Goal: Information Seeking & Learning: Learn about a topic

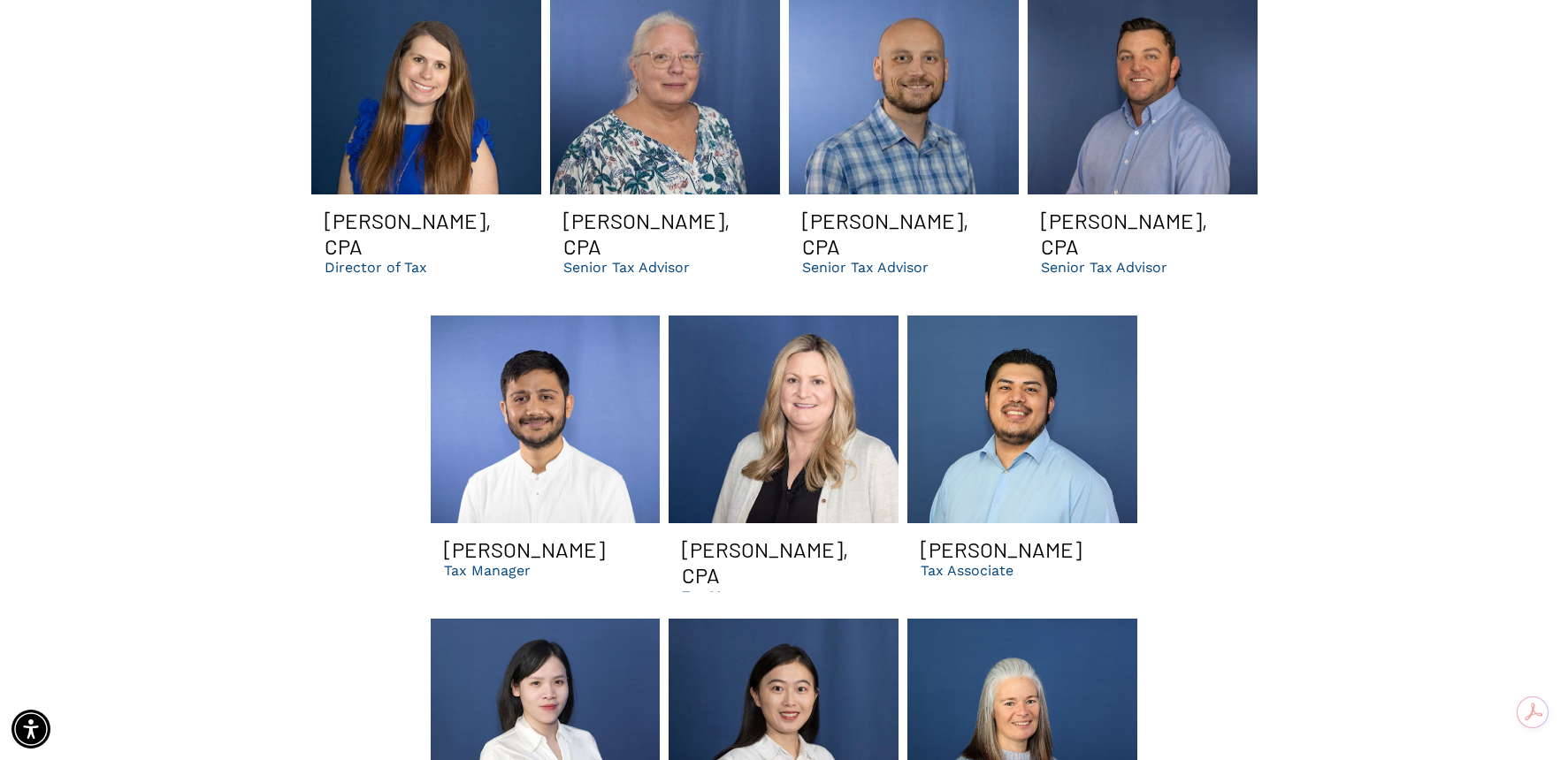
scroll to position [2476, 0]
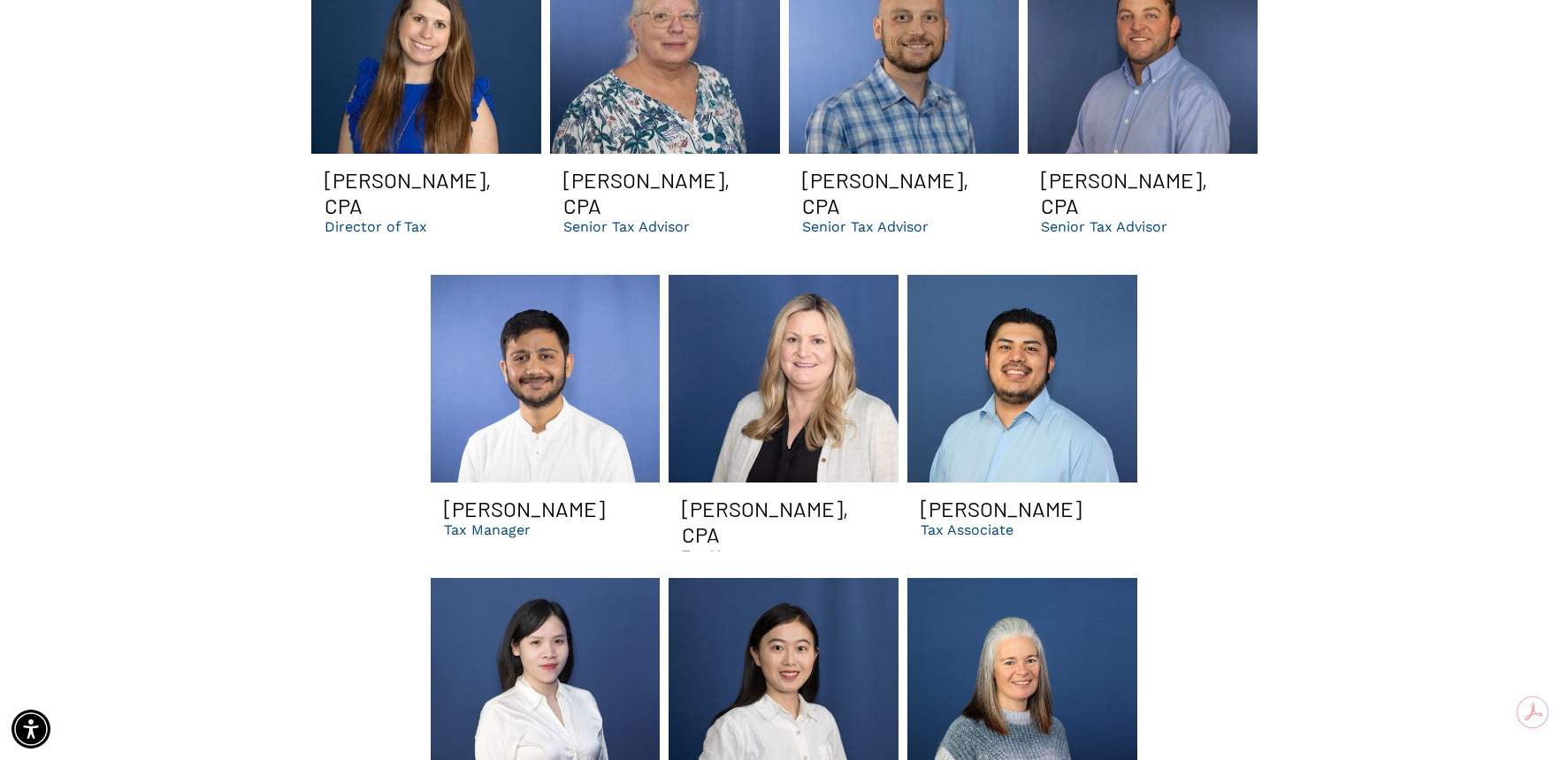
click at [1093, 167] on h3 "[PERSON_NAME], CPA" at bounding box center [1142, 193] width 203 height 52
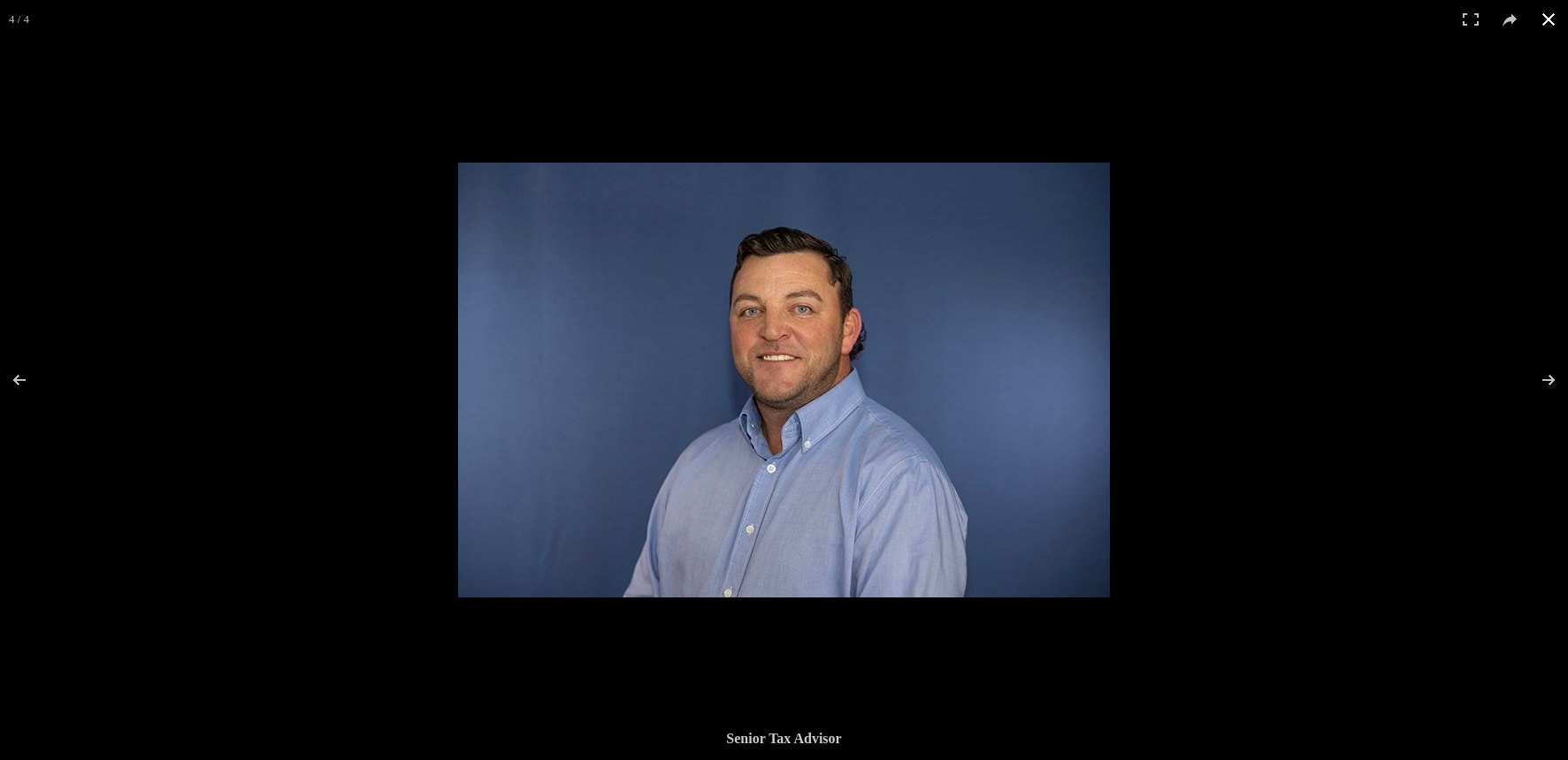
click at [525, 695] on div at bounding box center [1242, 543] width 1568 height 760
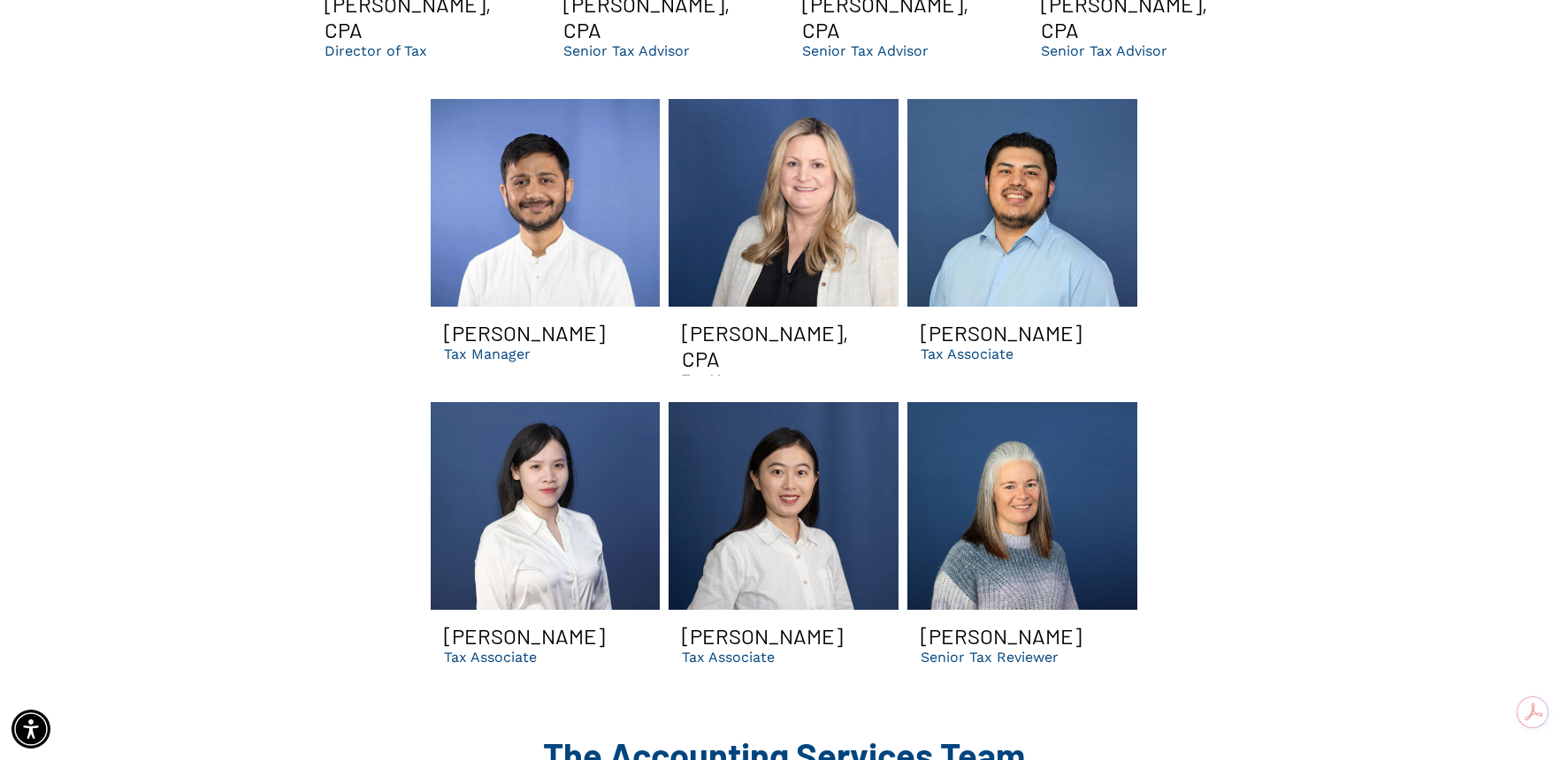
scroll to position [2653, 0]
click at [534, 433] on link "Omar dental tax associate in Suwanee GA | find out if you need a dso" at bounding box center [546, 505] width 230 height 208
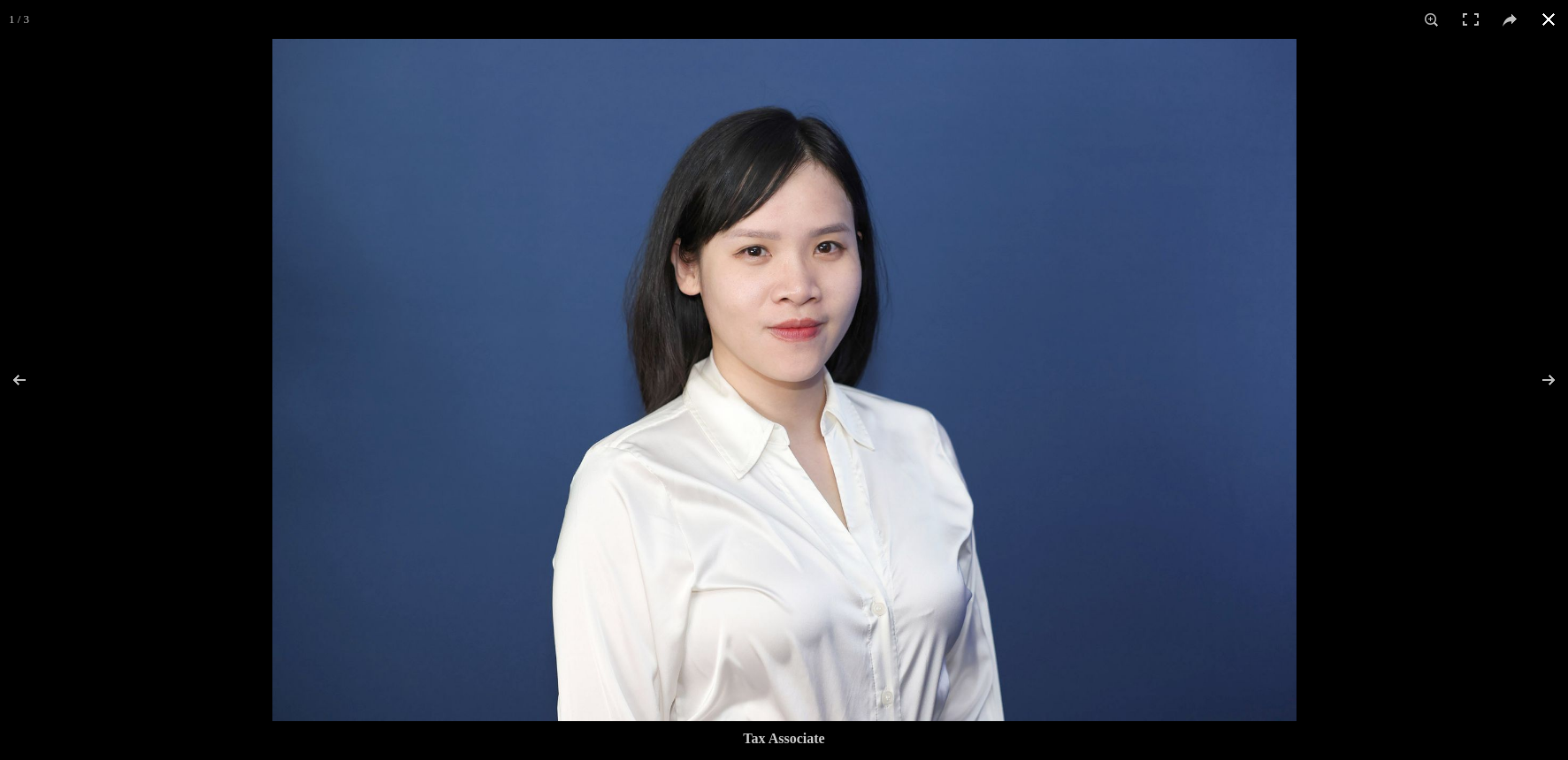
click at [220, 443] on div at bounding box center [784, 380] width 1568 height 760
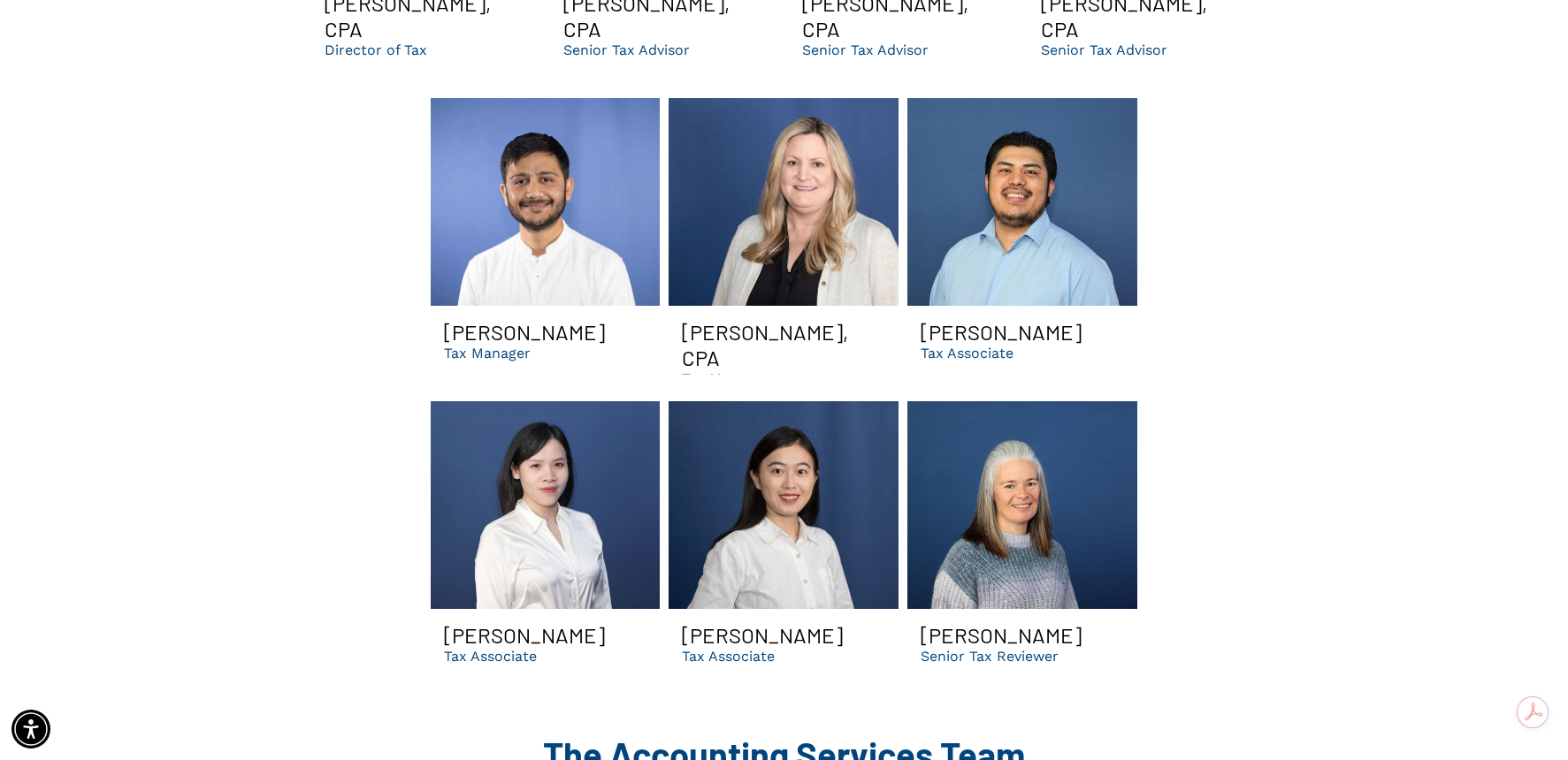
click at [517, 196] on link "Gopal CPA smiling | Best dental support organization and accounting firm in GA" at bounding box center [546, 202] width 230 height 208
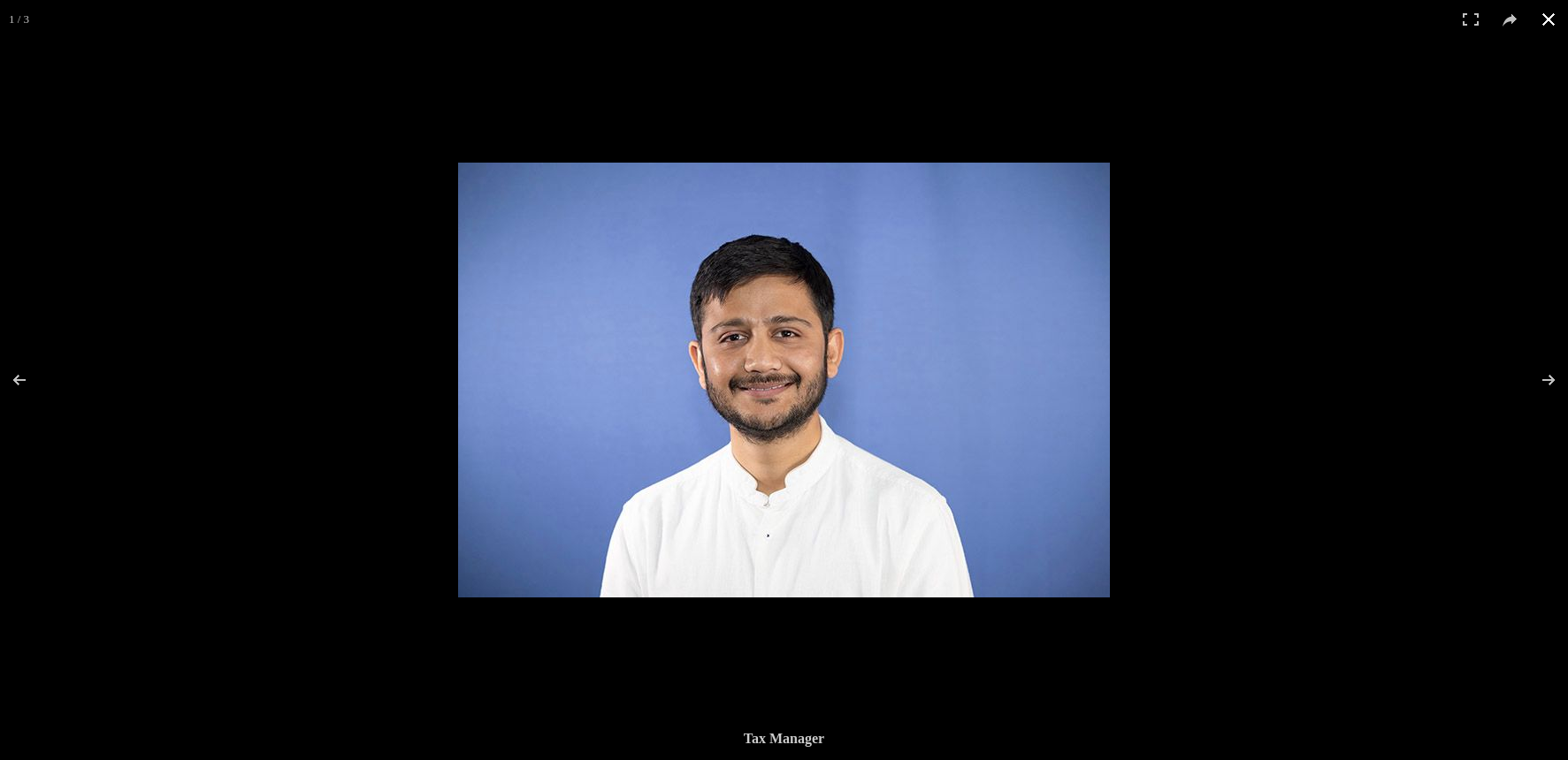
click at [273, 412] on div at bounding box center [784, 380] width 1568 height 760
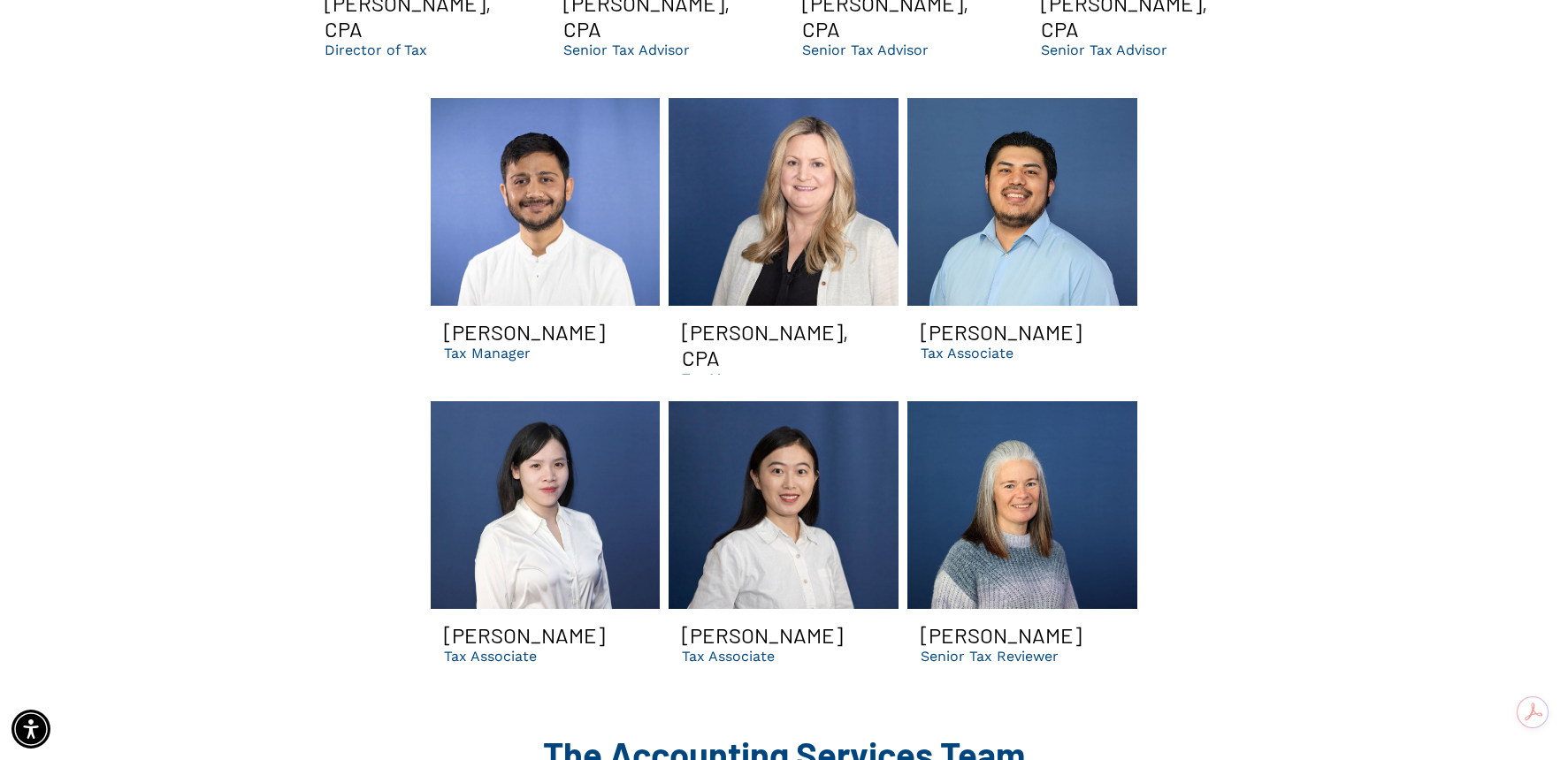
click at [543, 250] on link "Gopal CPA smiling | Best dental support organization and accounting firm in GA" at bounding box center [546, 202] width 230 height 208
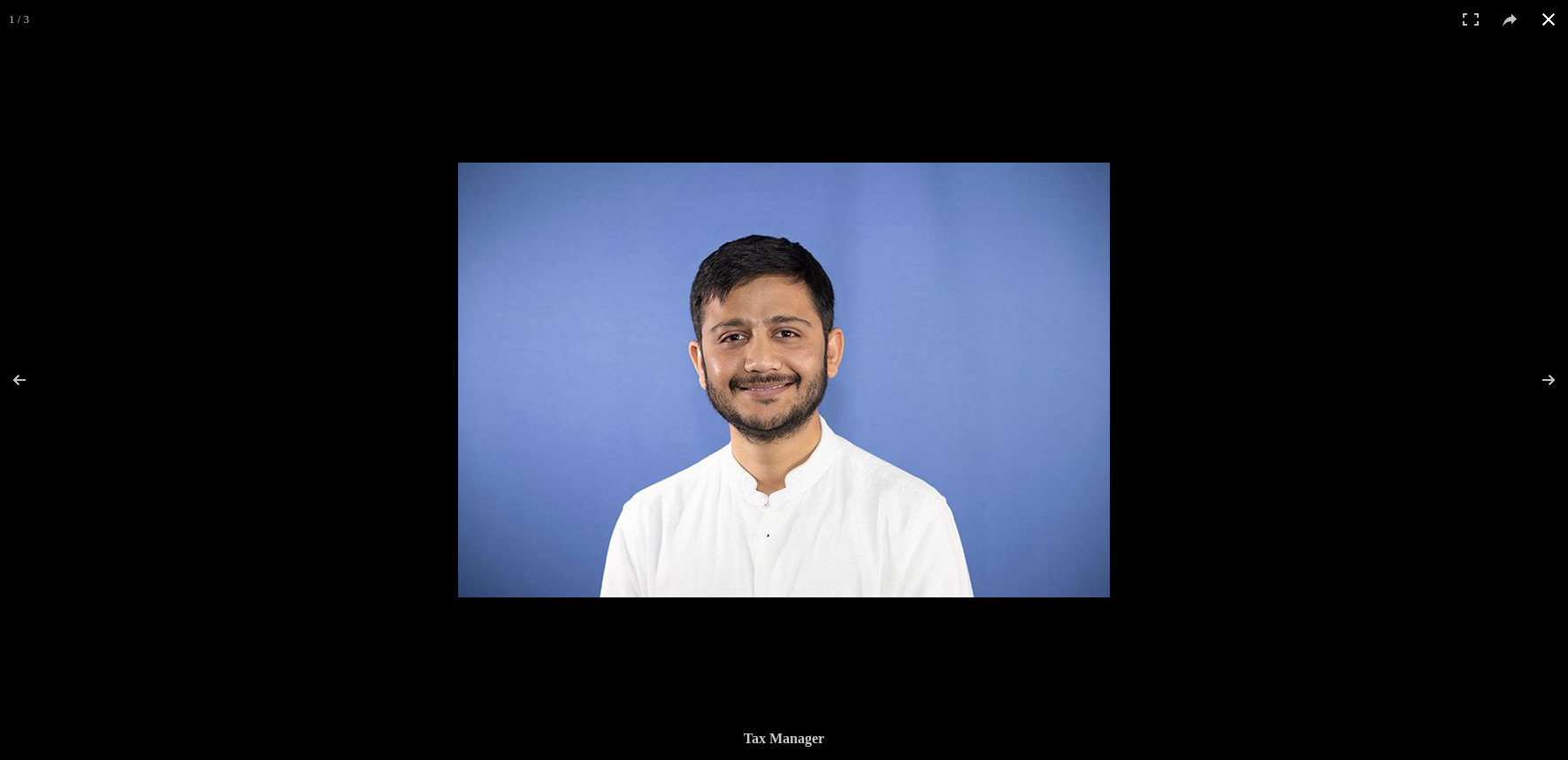
click at [312, 364] on div at bounding box center [784, 380] width 1568 height 760
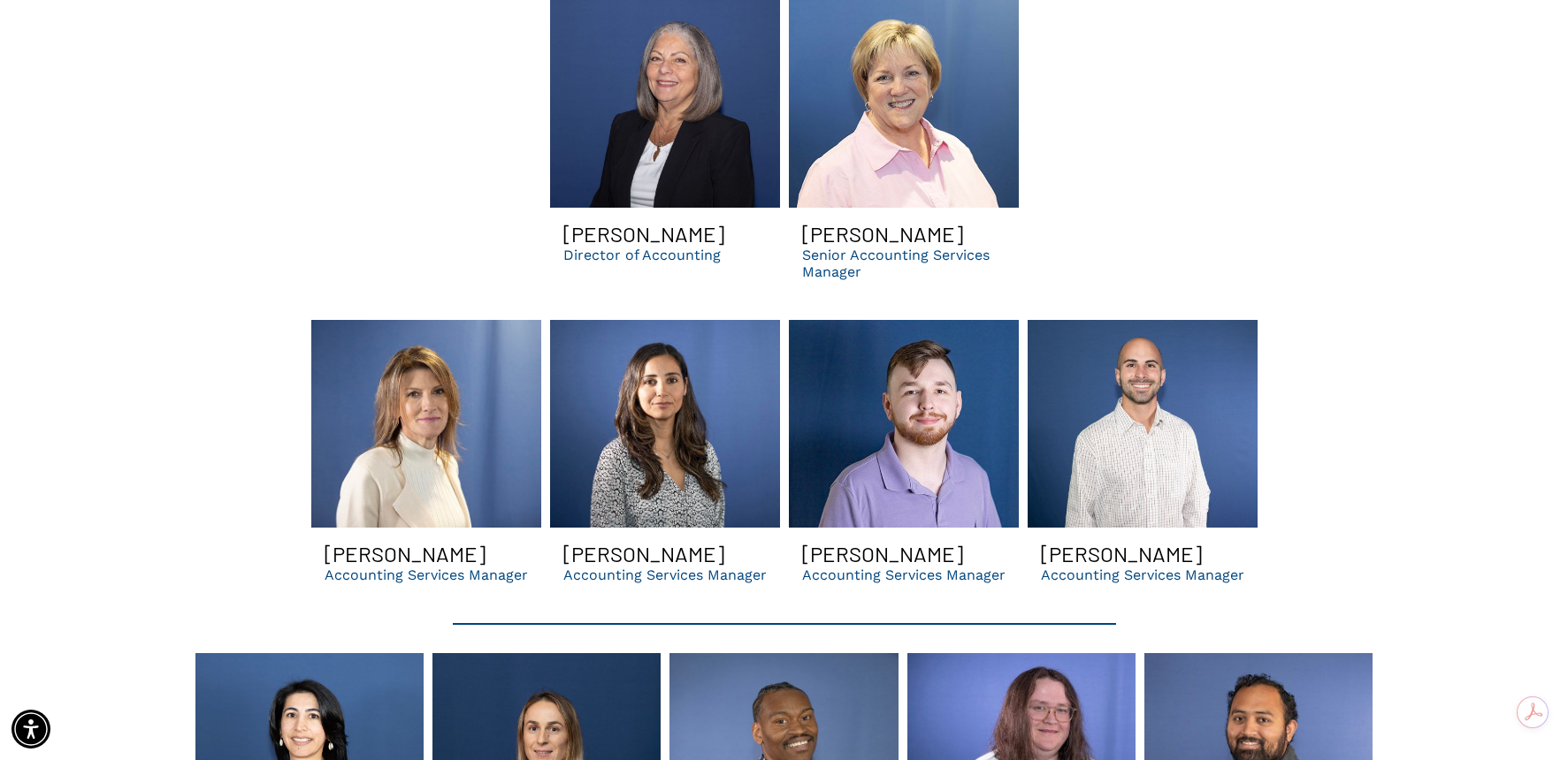
scroll to position [3449, 0]
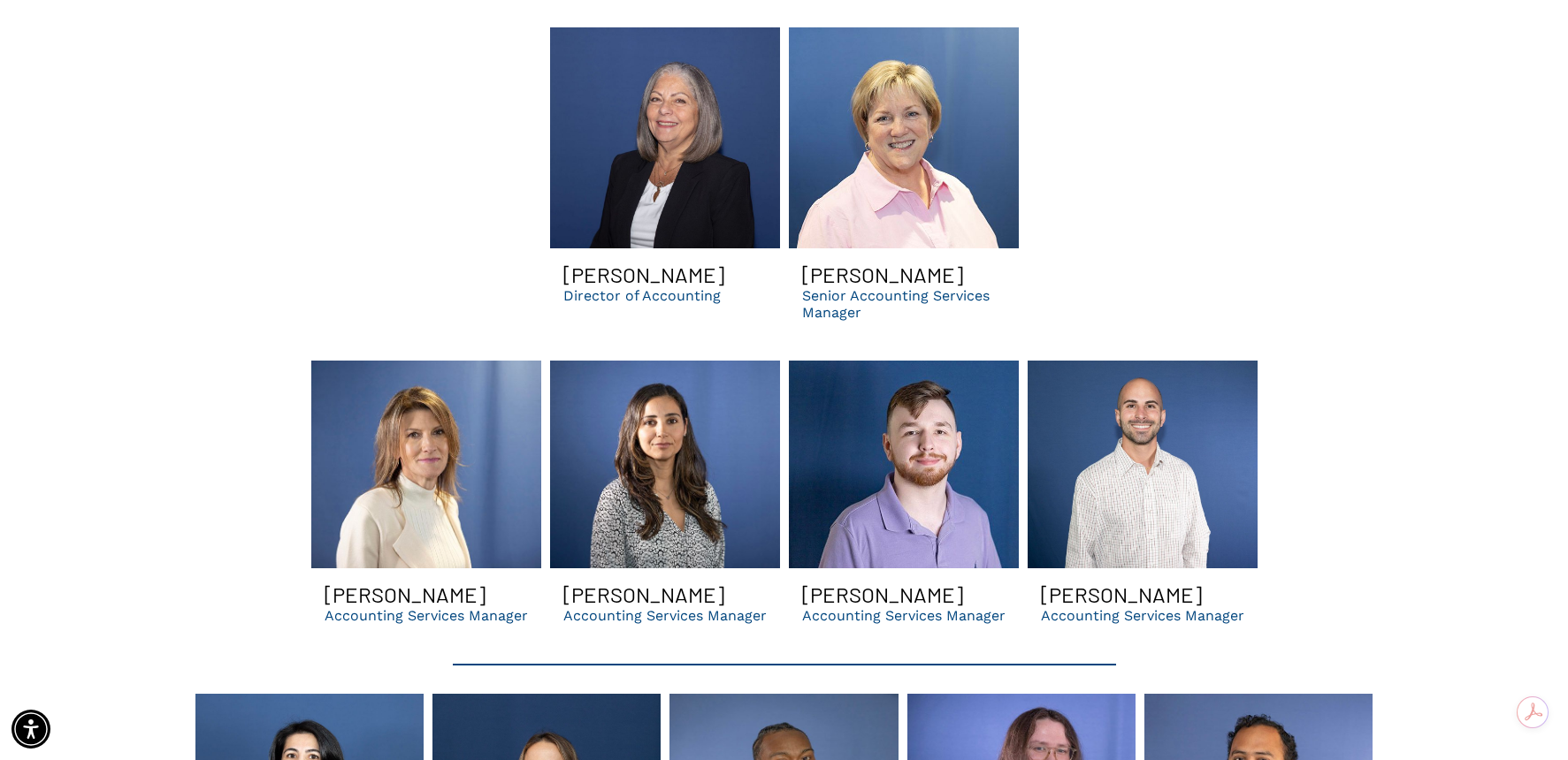
click at [1143, 412] on link "A bald man with a beard is smiling in front of a blue wall." at bounding box center [1143, 465] width 230 height 208
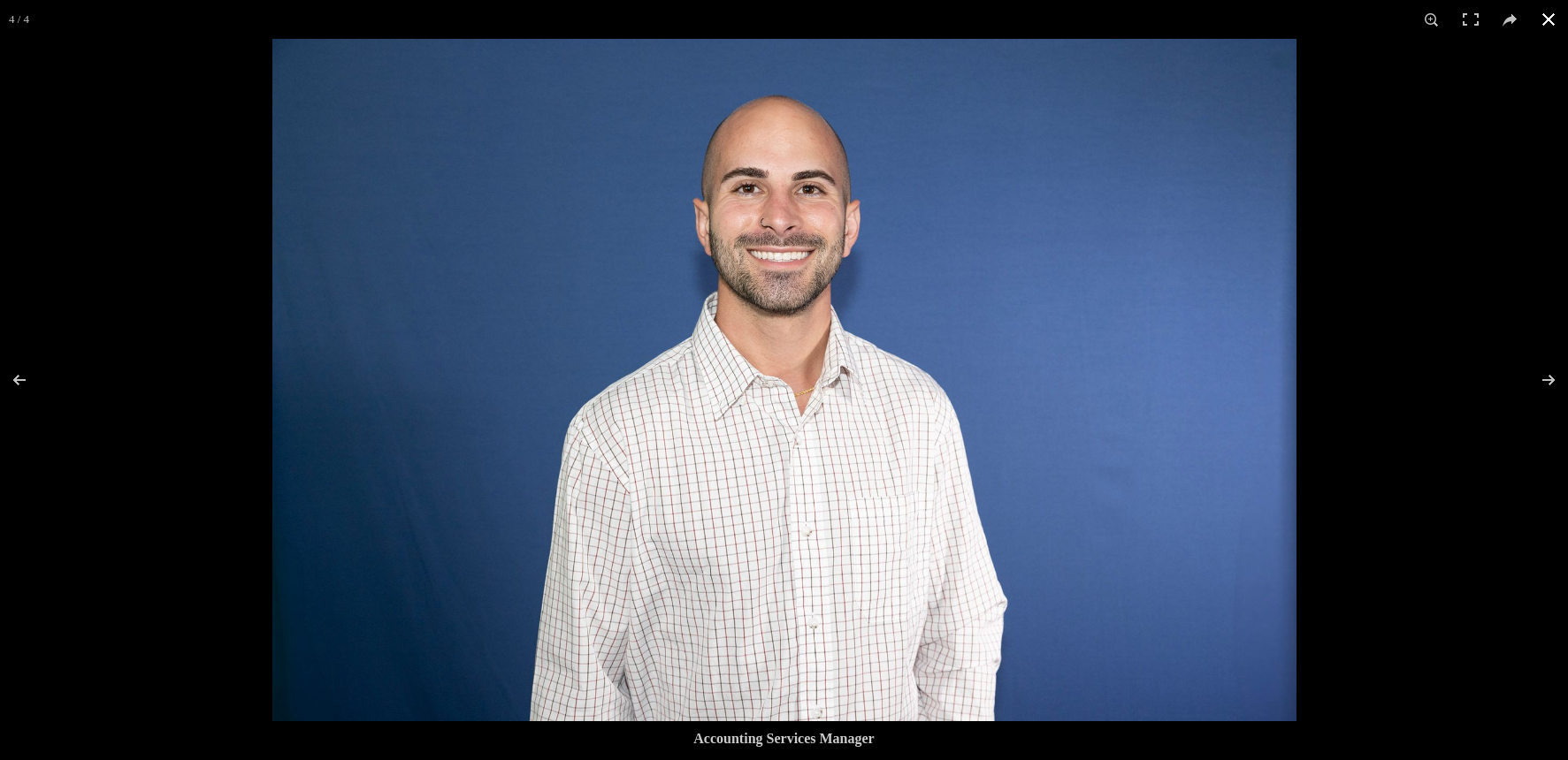
click at [168, 290] on div at bounding box center [784, 380] width 1568 height 760
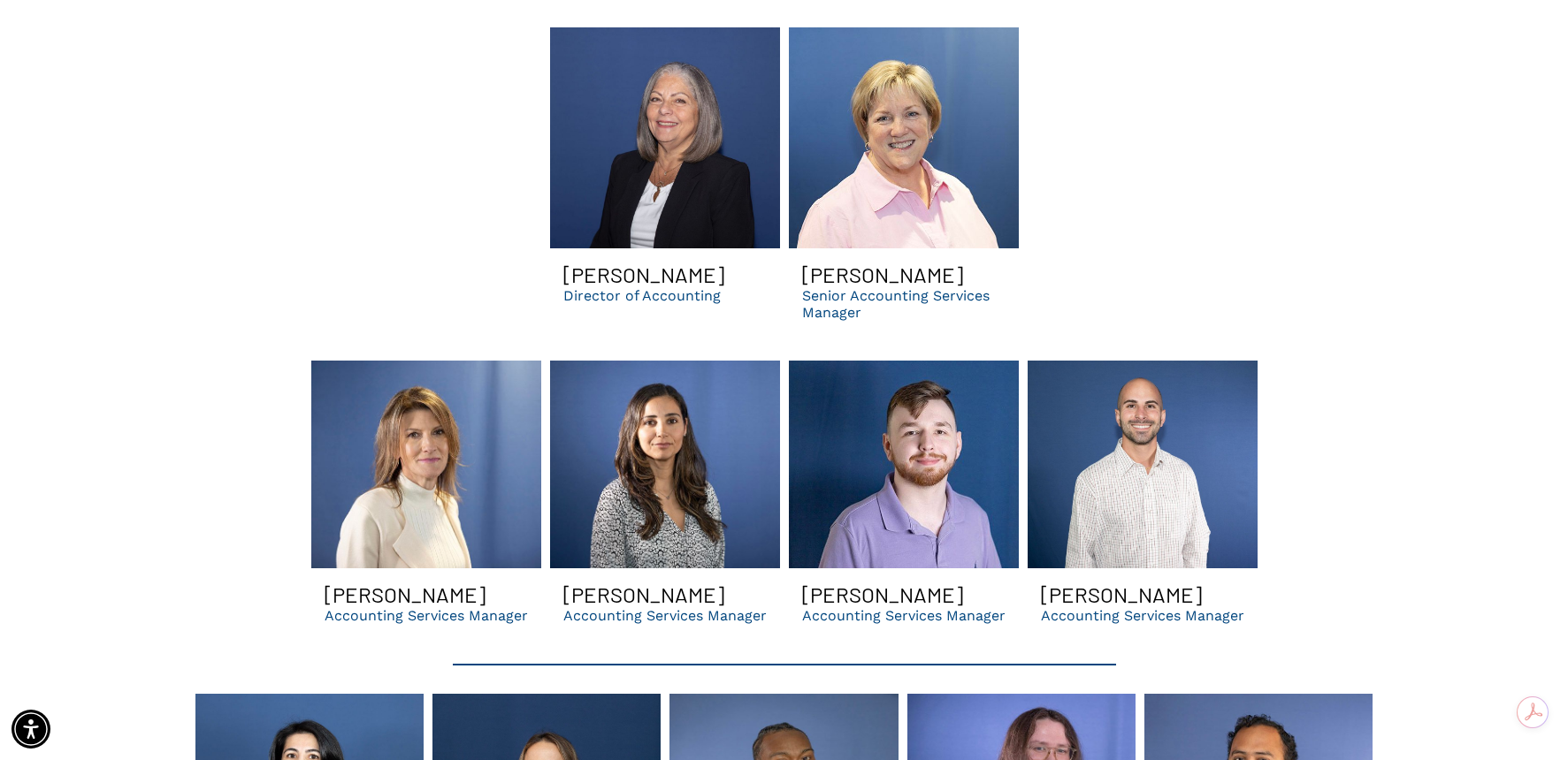
click at [802, 387] on link "Man with brown hair and beard smiles in purple shirt against blue background." at bounding box center [904, 465] width 230 height 208
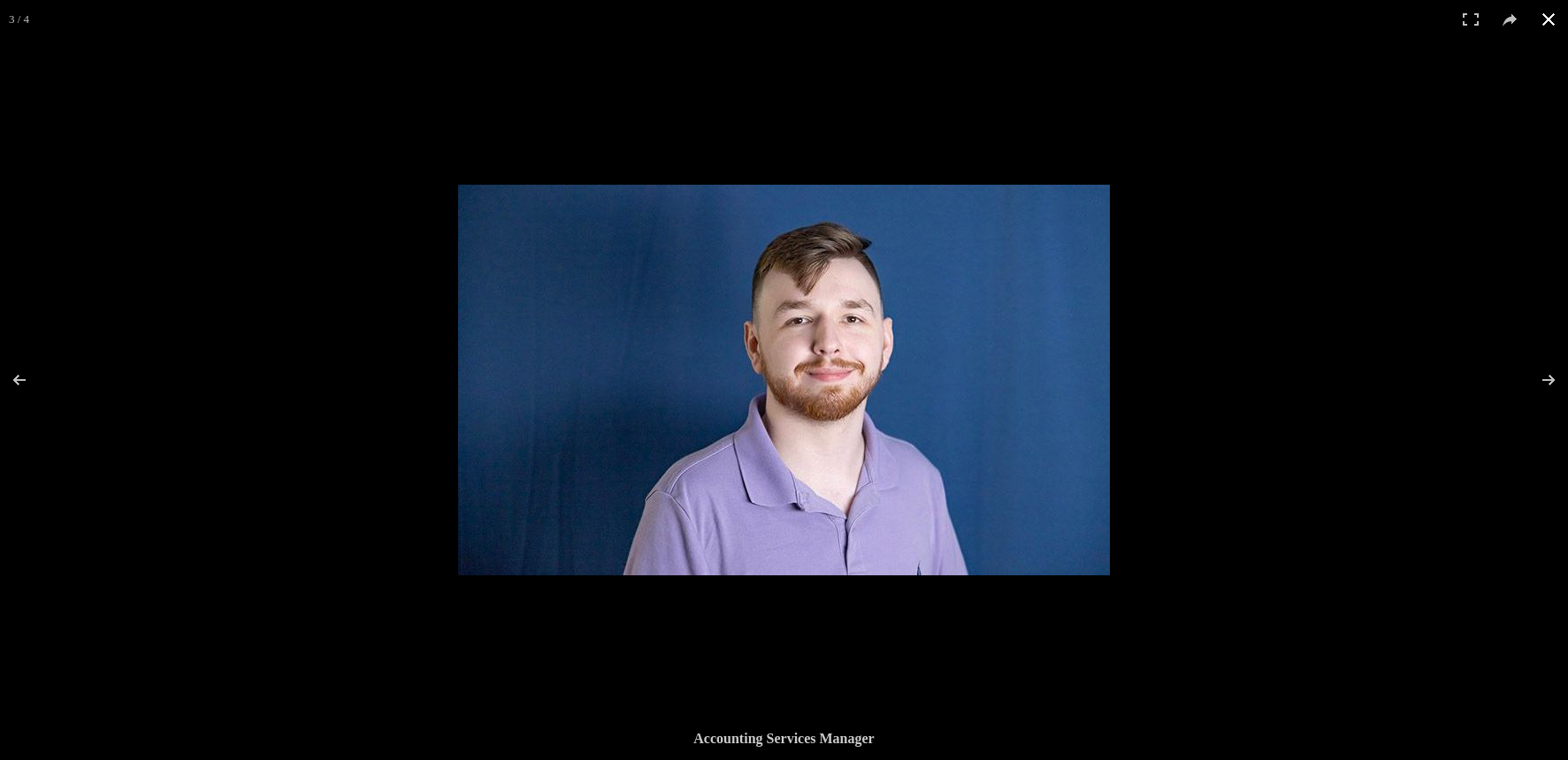
click at [179, 417] on div at bounding box center [784, 380] width 1568 height 760
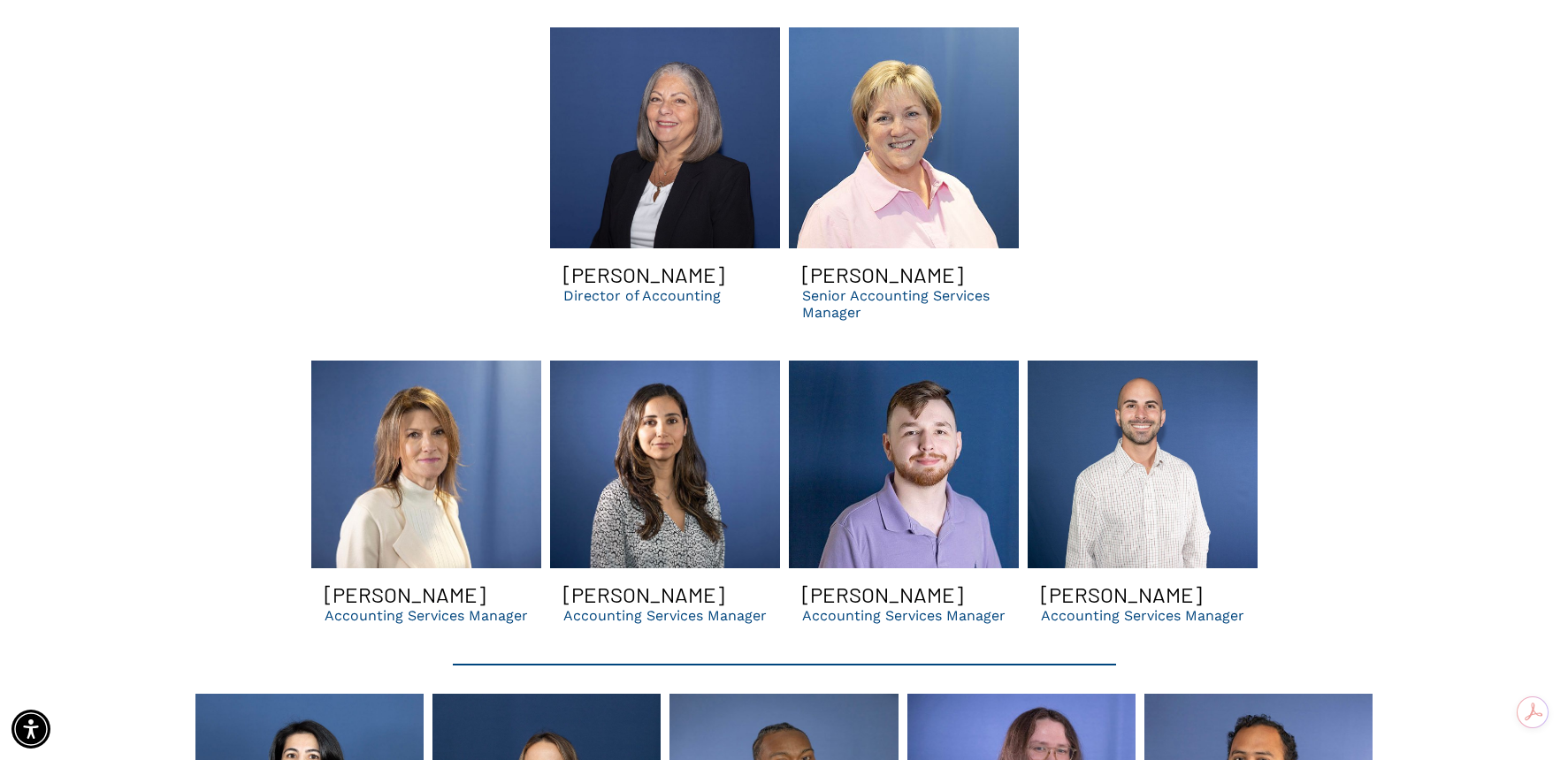
click at [865, 424] on link "Man with brown hair and beard smiles in purple shirt against blue background." at bounding box center [904, 465] width 230 height 208
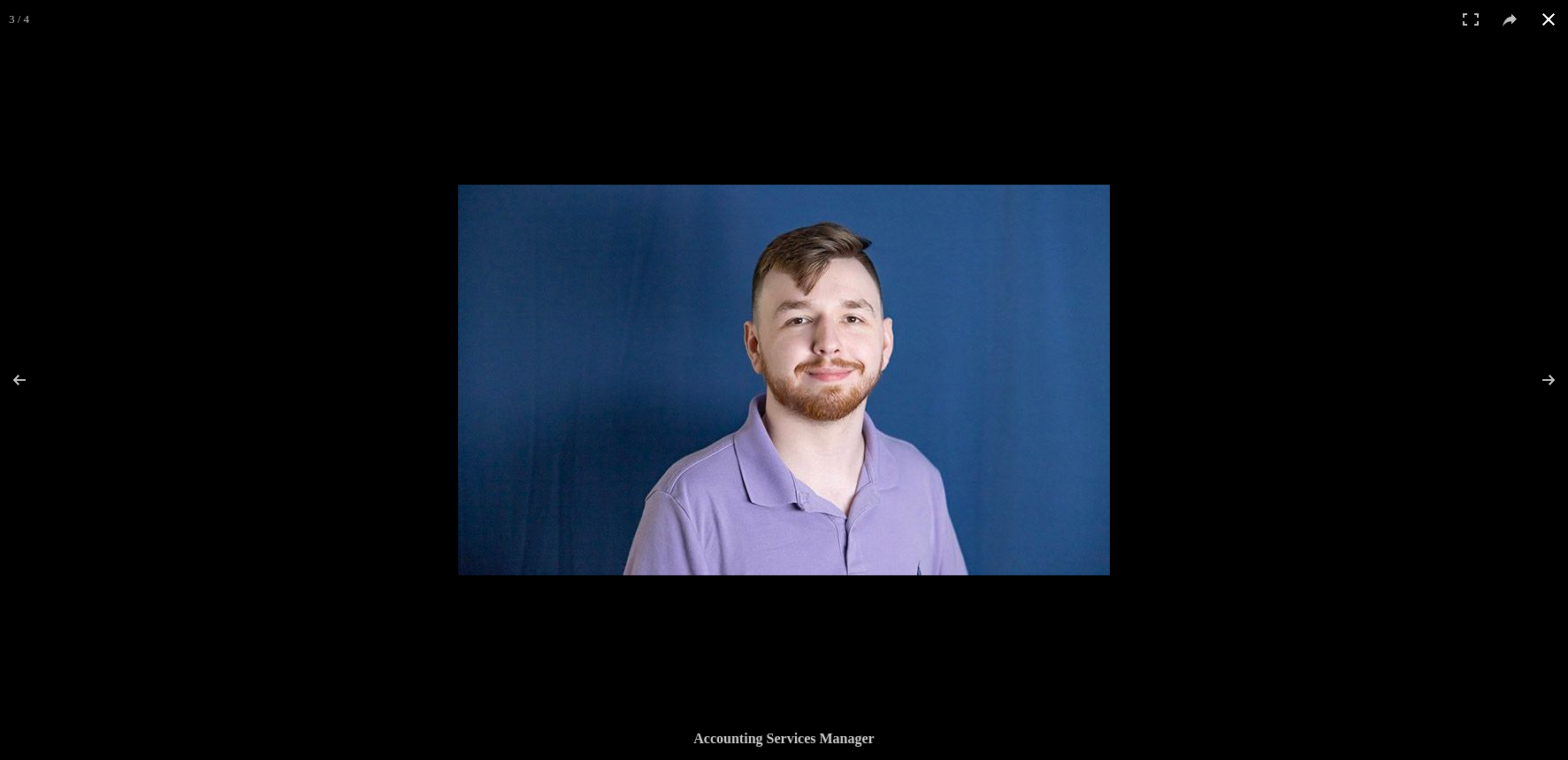
click at [1362, 419] on div at bounding box center [1242, 565] width 1568 height 760
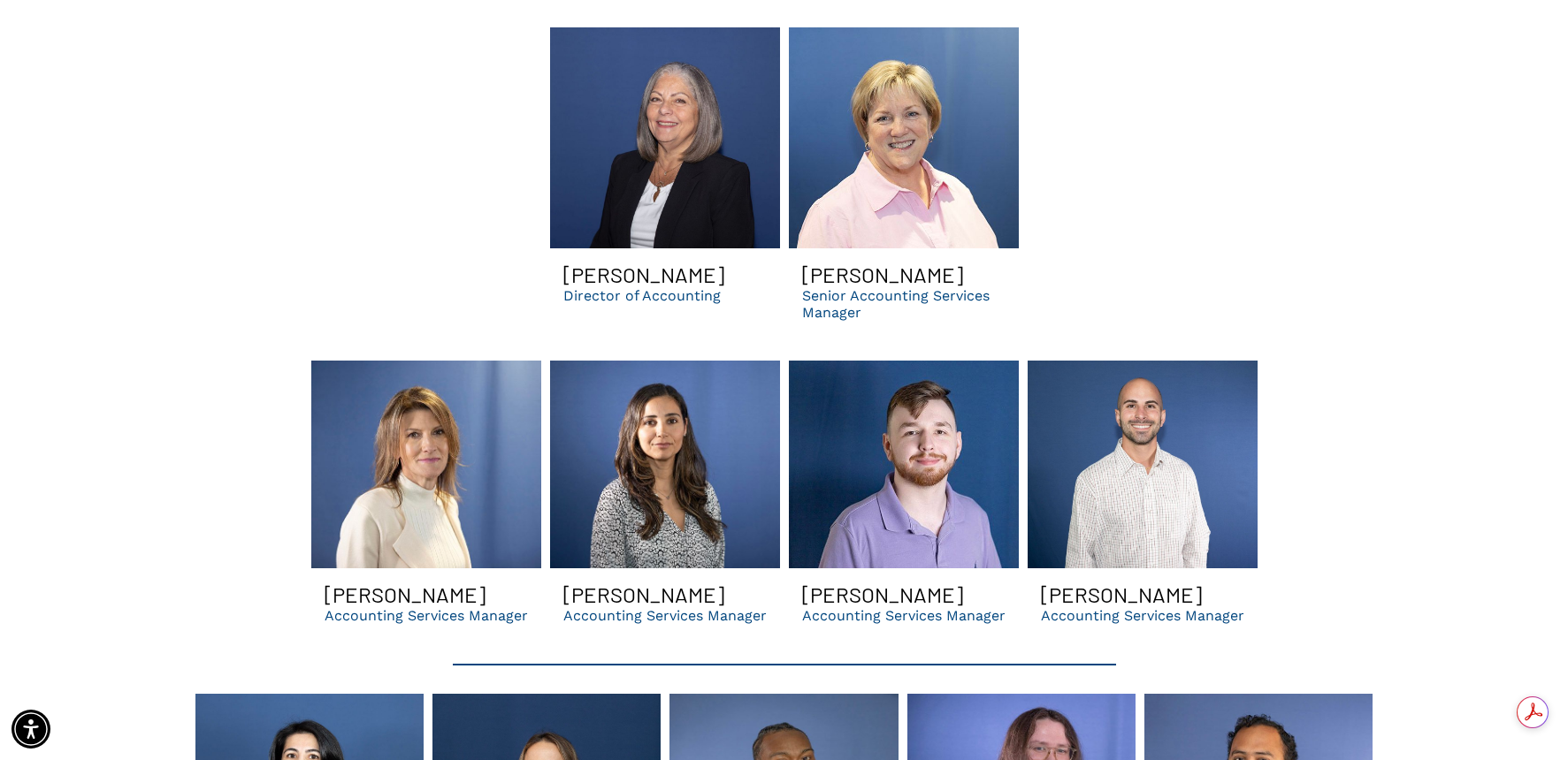
click at [1129, 442] on link "A bald man with a beard is smiling in front of a blue wall." at bounding box center [1143, 465] width 230 height 208
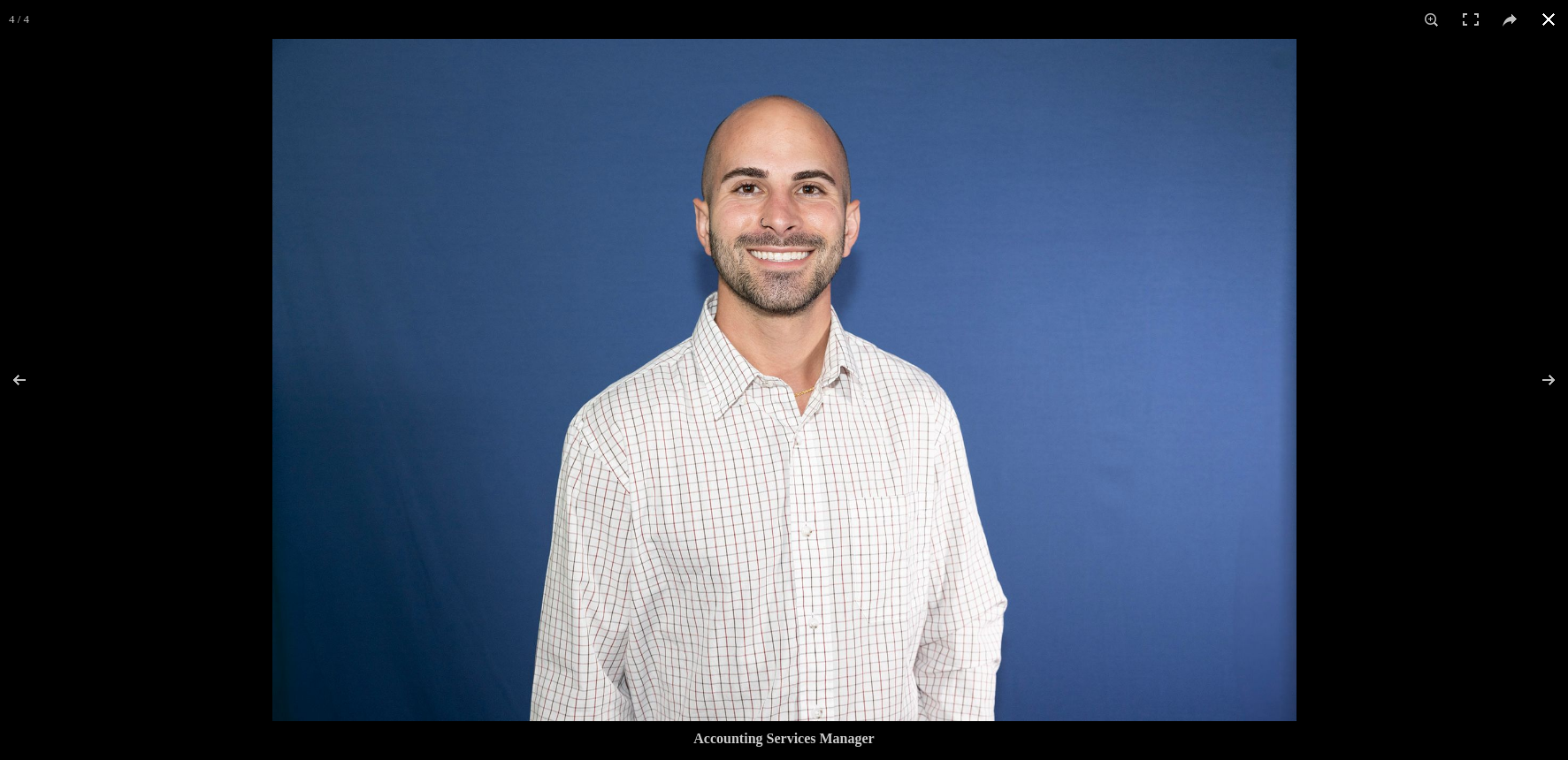
click at [197, 407] on div at bounding box center [784, 380] width 1568 height 760
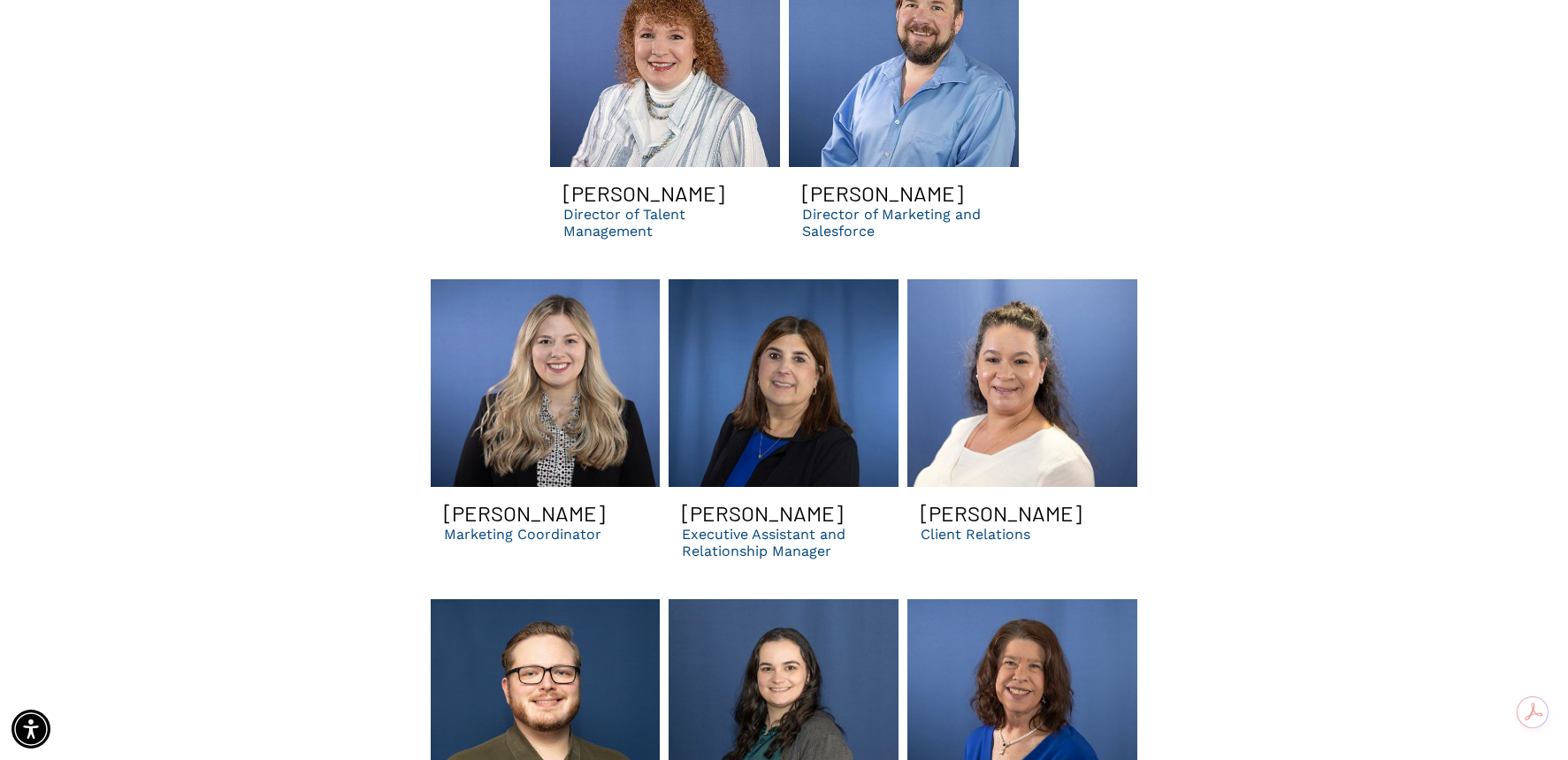
scroll to position [4951, 0]
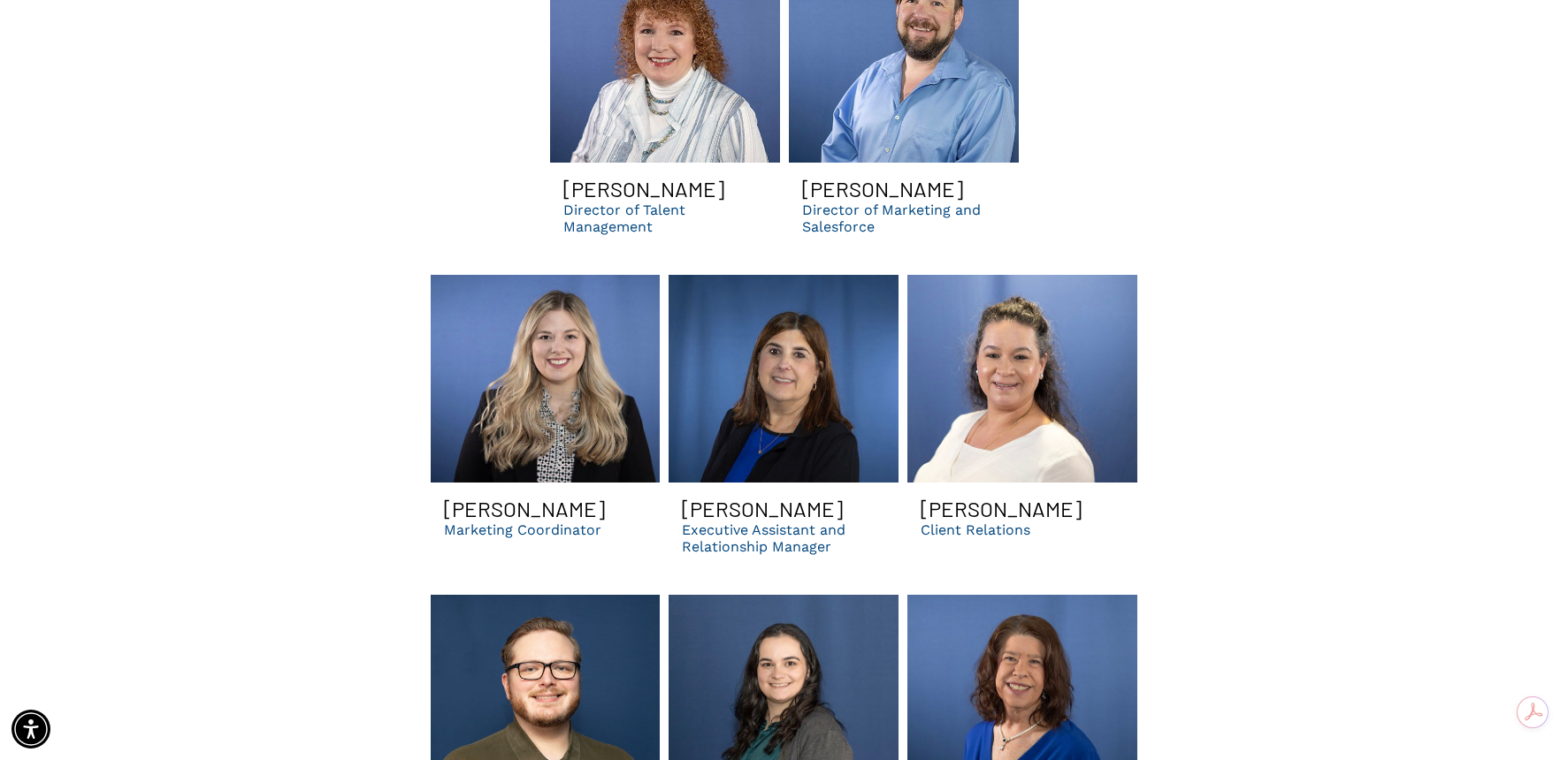
click at [1019, 348] on link "A woman in a white shirt is smiling in front of a blue background." at bounding box center [1022, 379] width 230 height 208
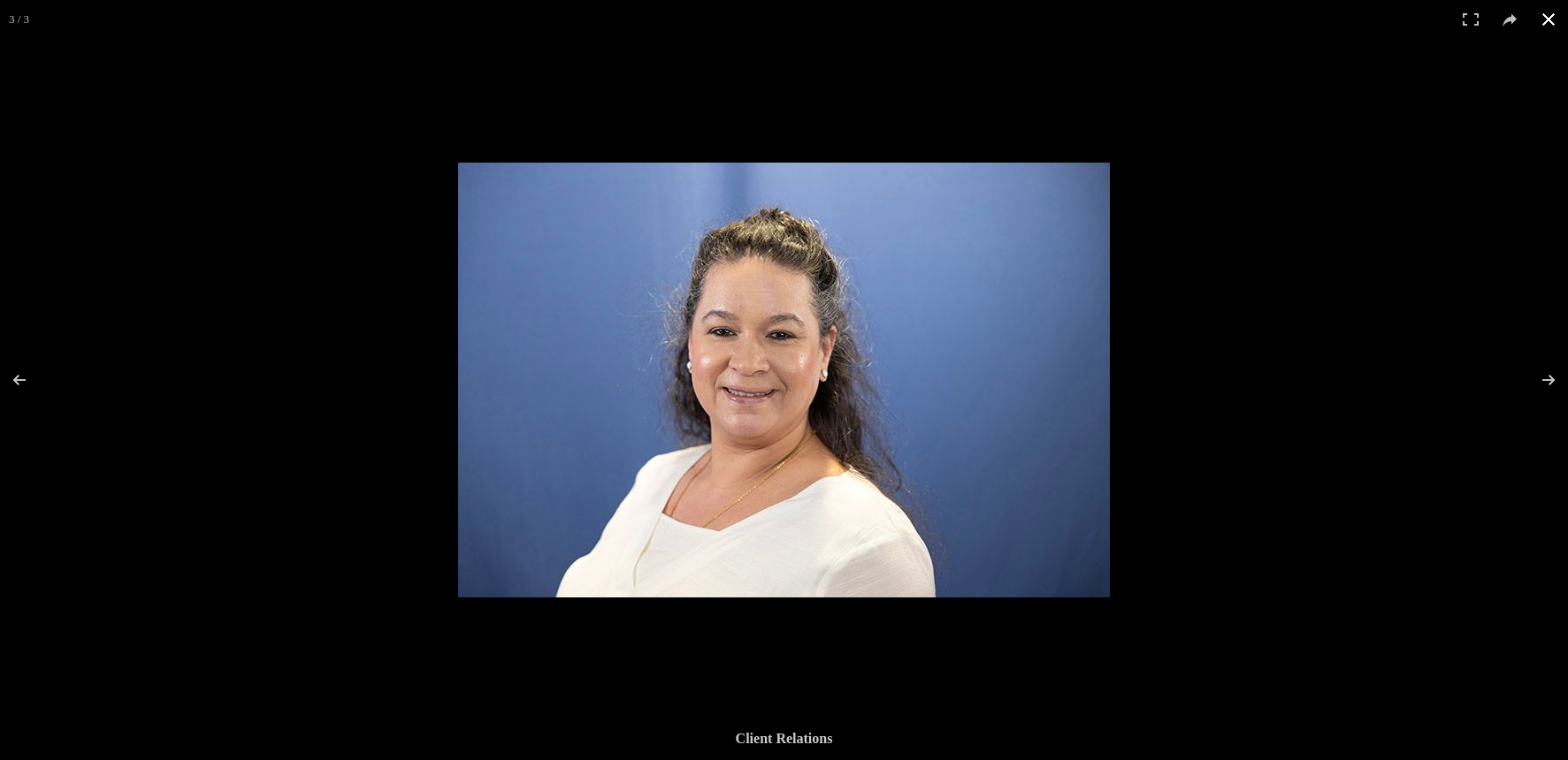
click at [354, 386] on div at bounding box center [784, 380] width 1568 height 760
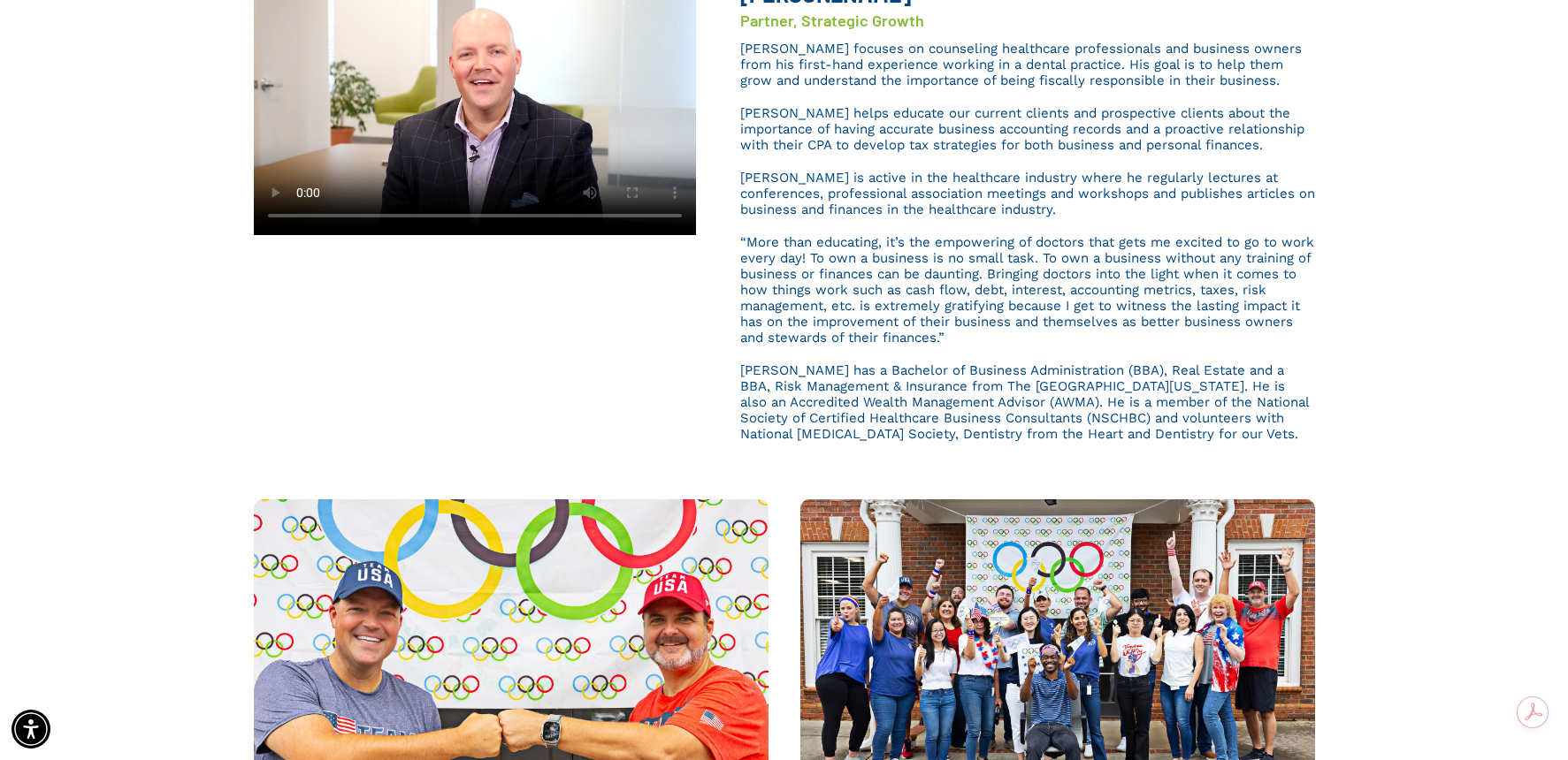
scroll to position [1238, 0]
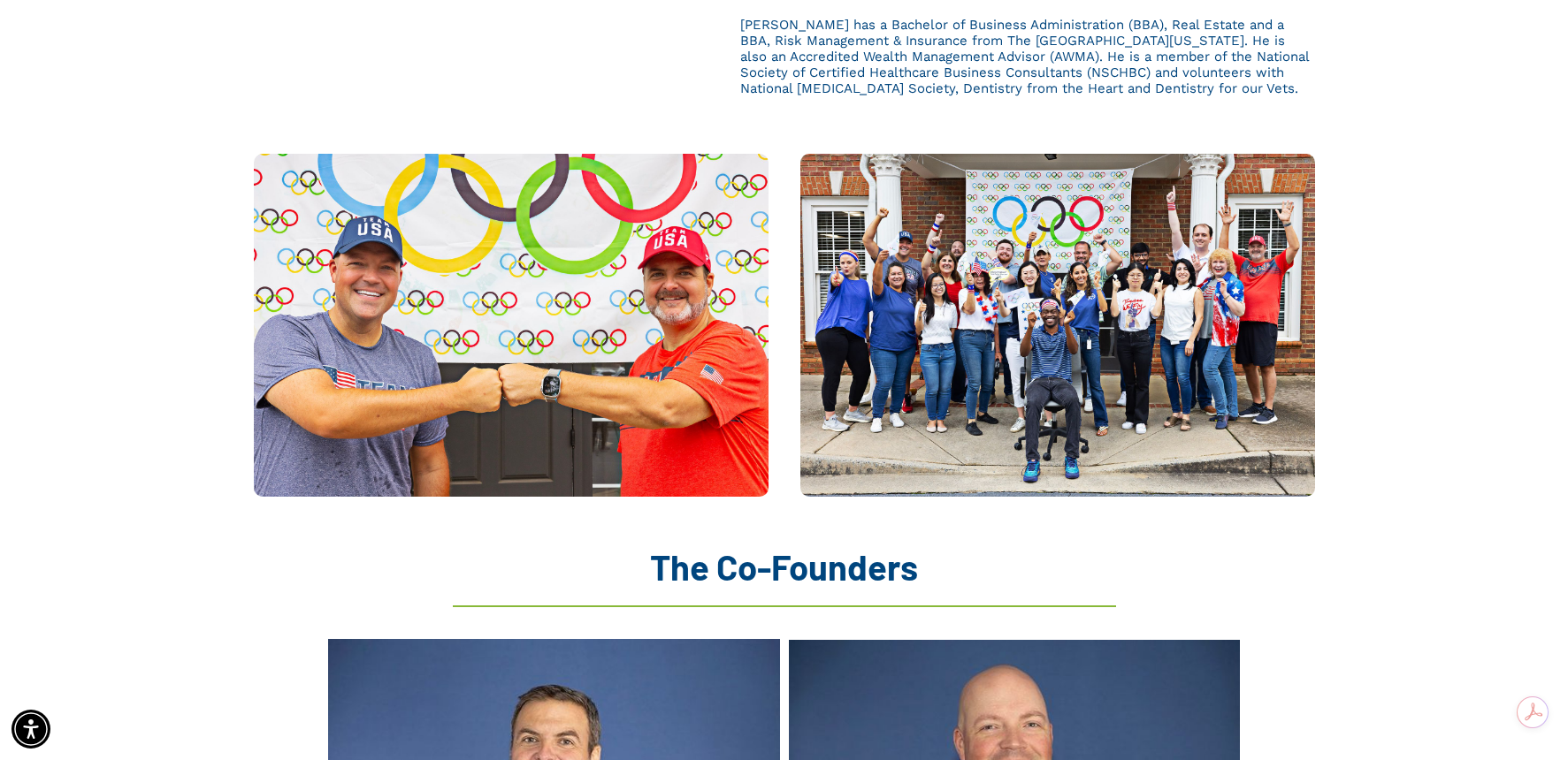
click at [1050, 295] on img at bounding box center [1057, 325] width 514 height 343
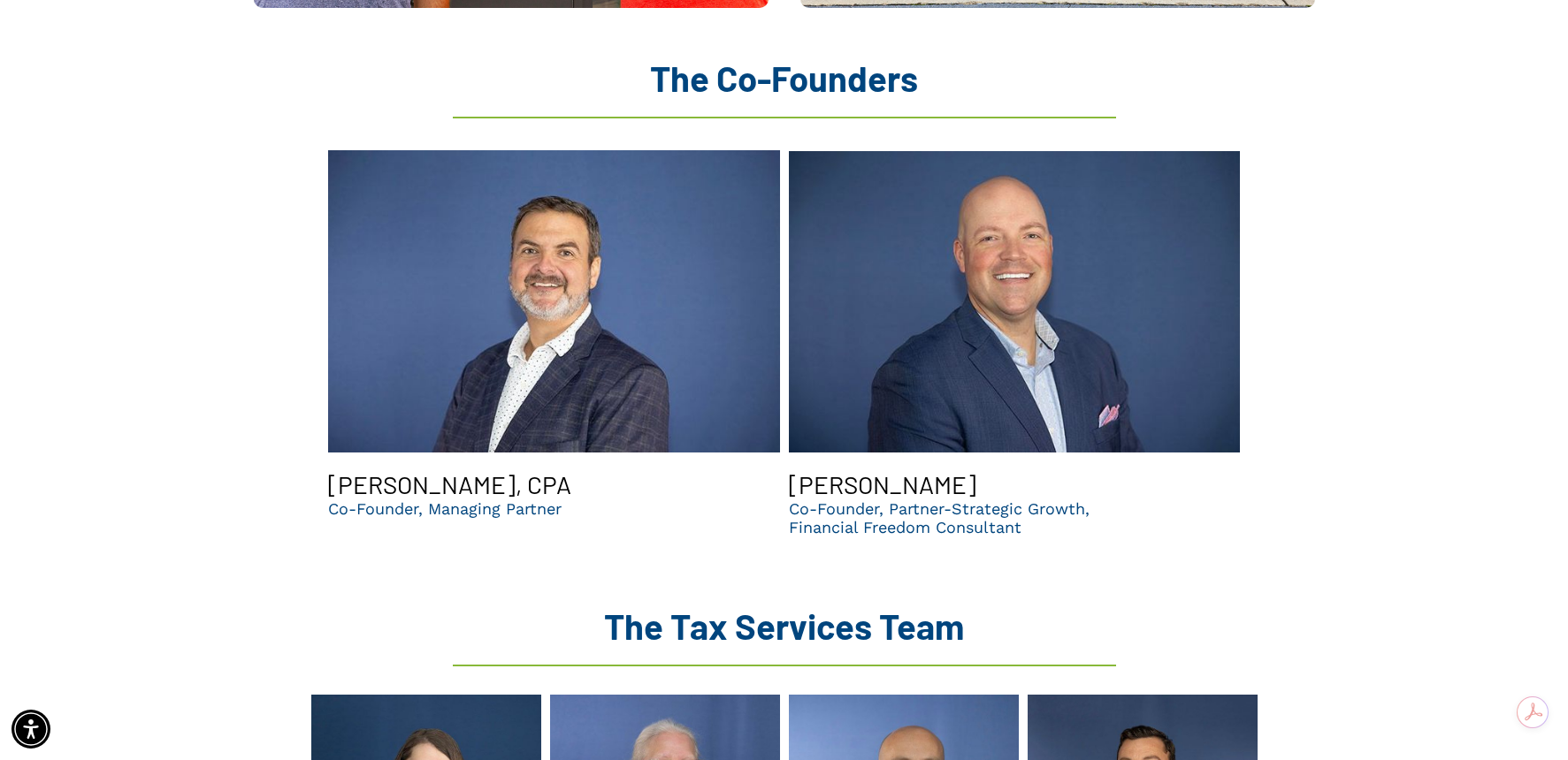
scroll to position [1768, 0]
